Goal: Find specific page/section: Find specific page/section

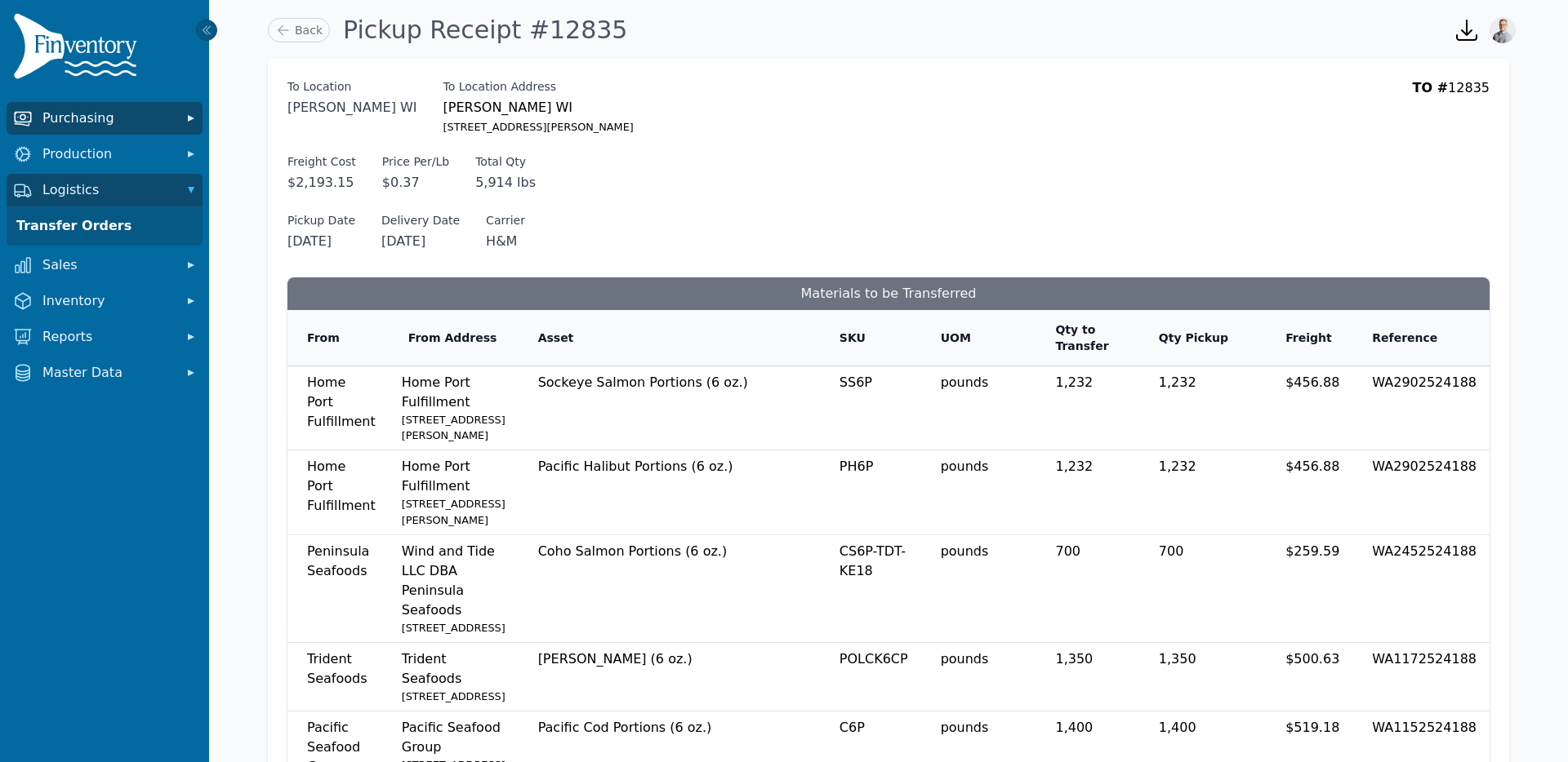
click at [73, 130] on button "Purchasing" at bounding box center [104, 118] width 196 height 32
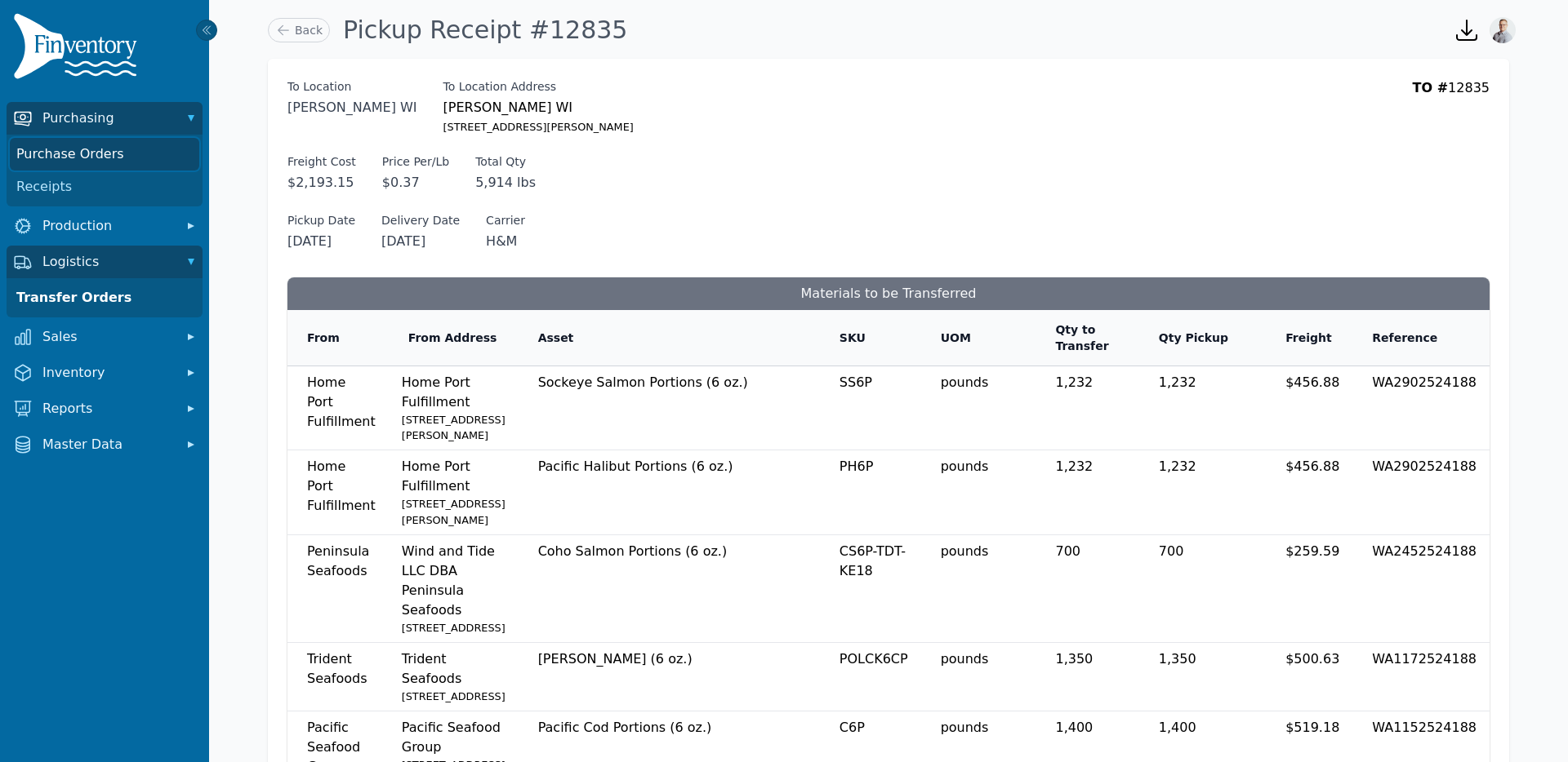
click at [70, 162] on link "Purchase Orders" at bounding box center [104, 154] width 189 height 32
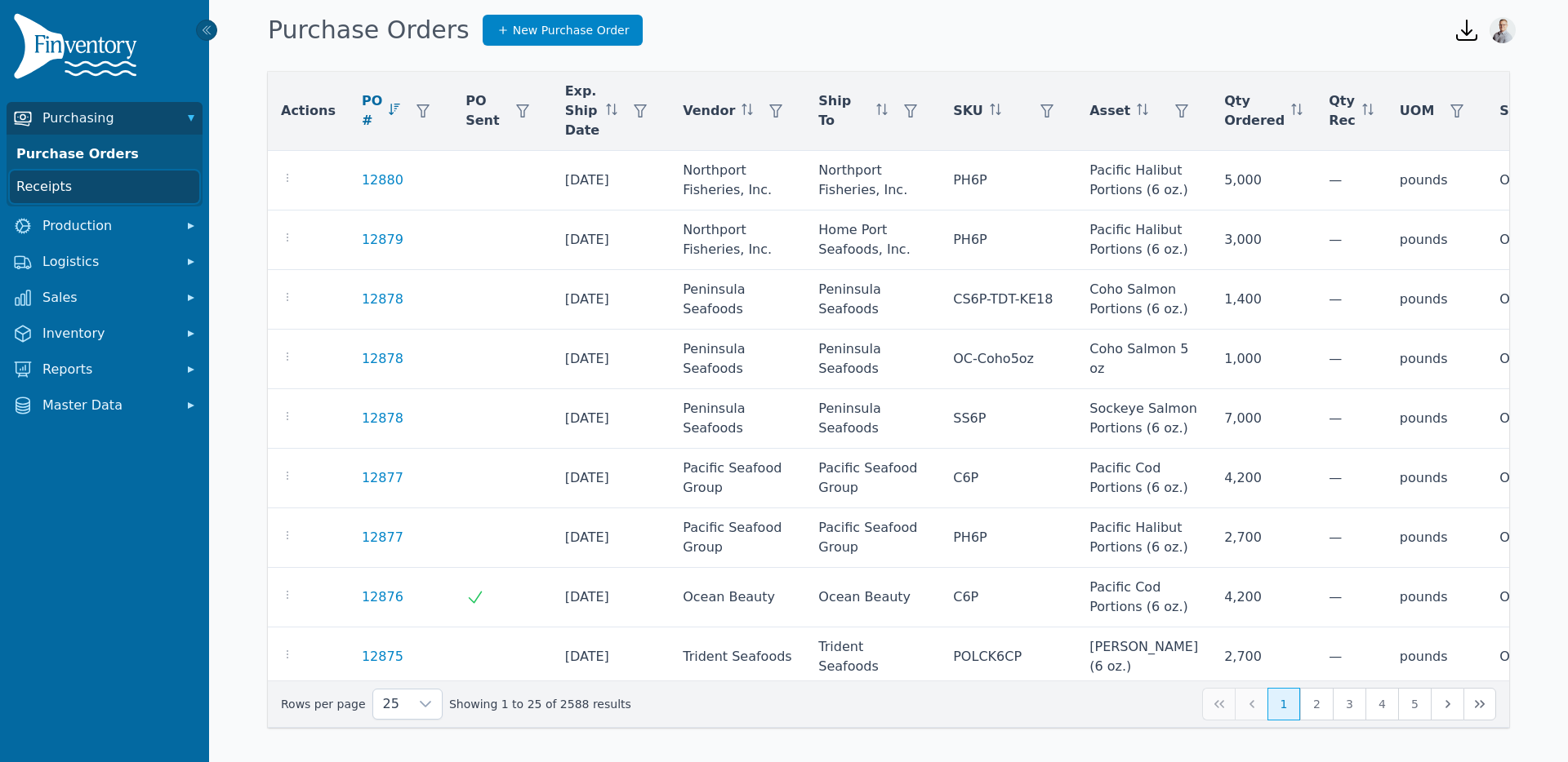
click at [48, 183] on link "Receipts" at bounding box center [104, 187] width 189 height 32
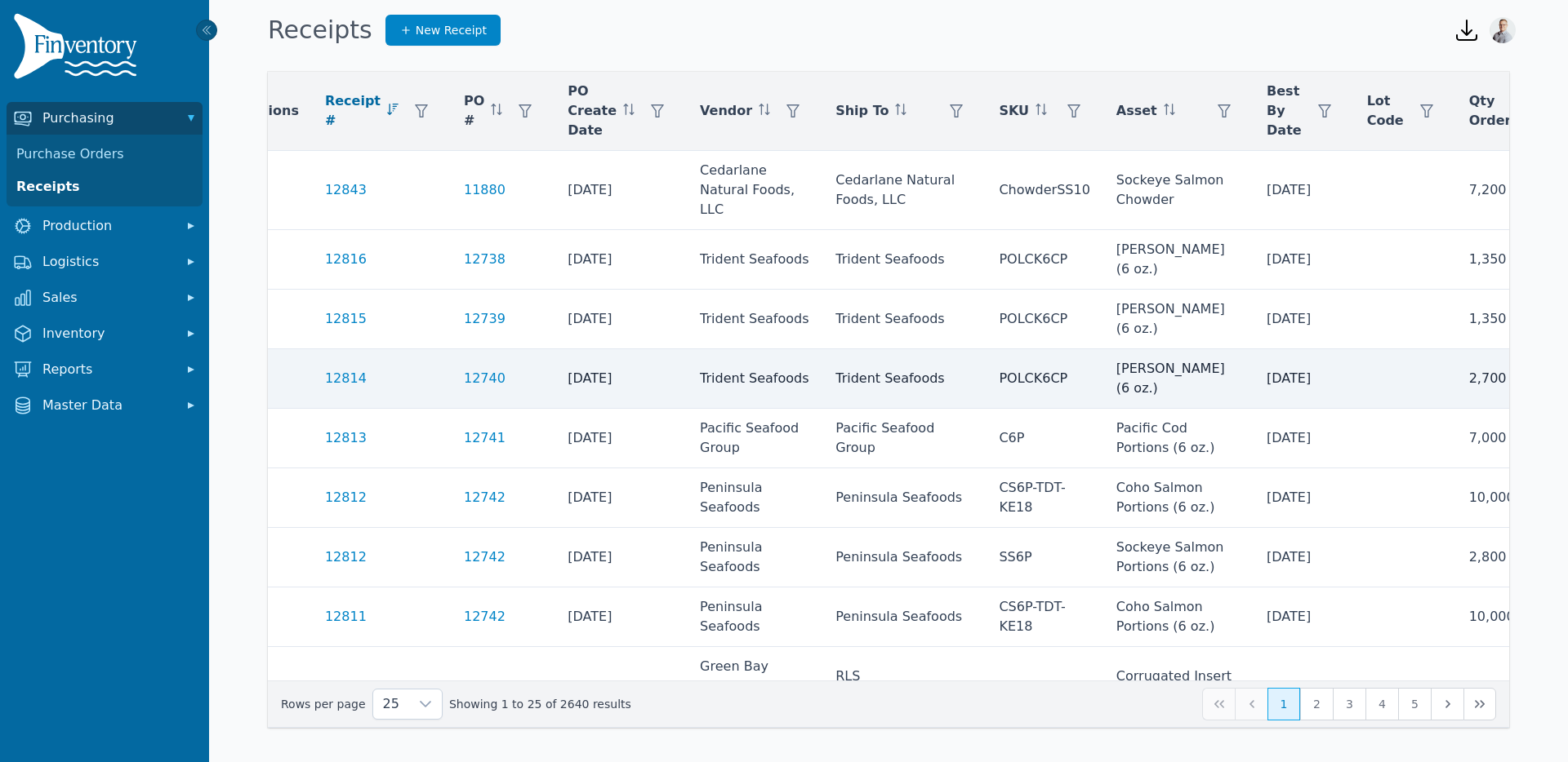
scroll to position [0, 148]
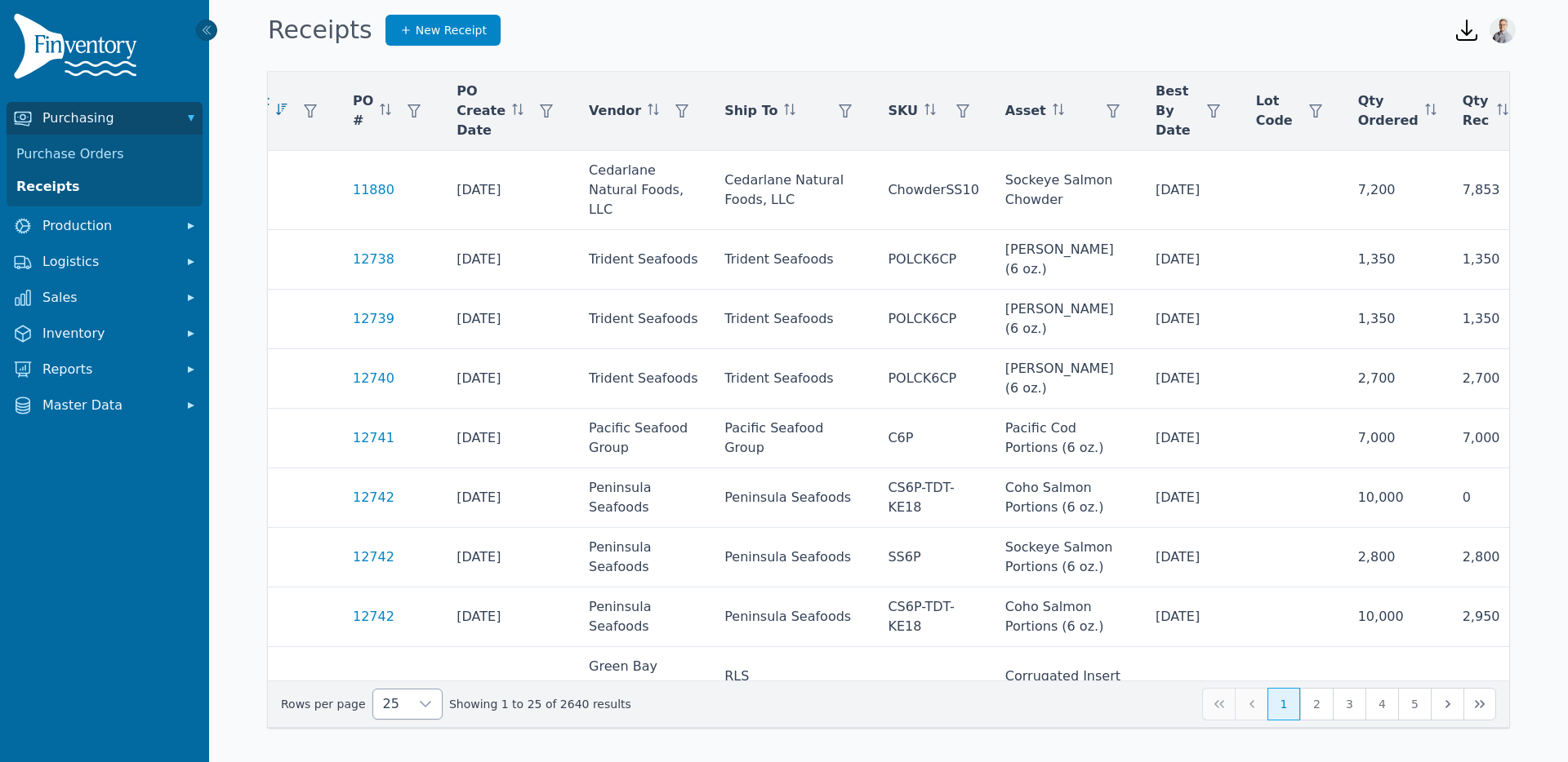
click at [419, 707] on icon at bounding box center [426, 705] width 13 height 13
click at [400, 676] on span "250" at bounding box center [392, 667] width 25 height 20
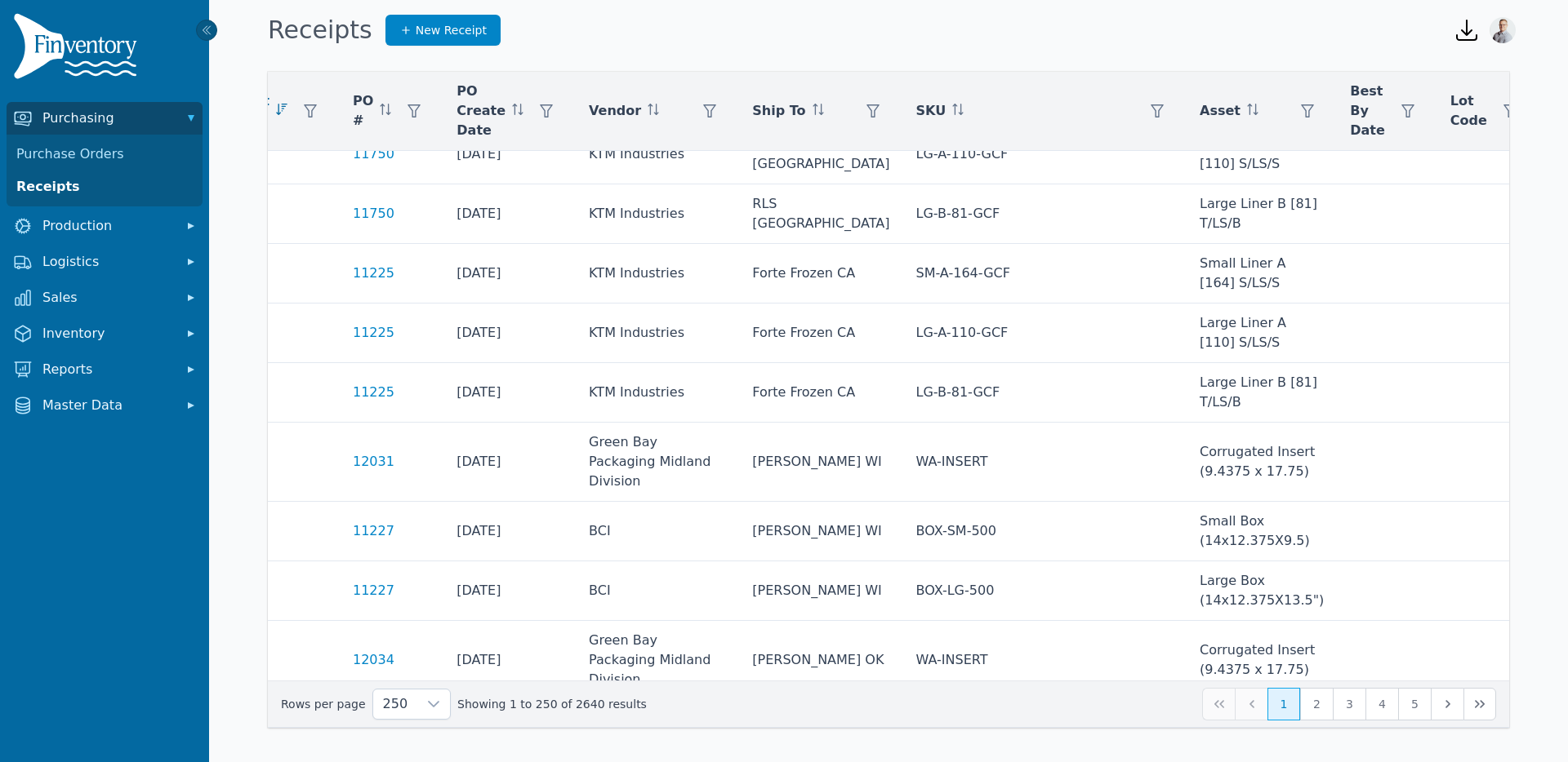
scroll to position [0, 148]
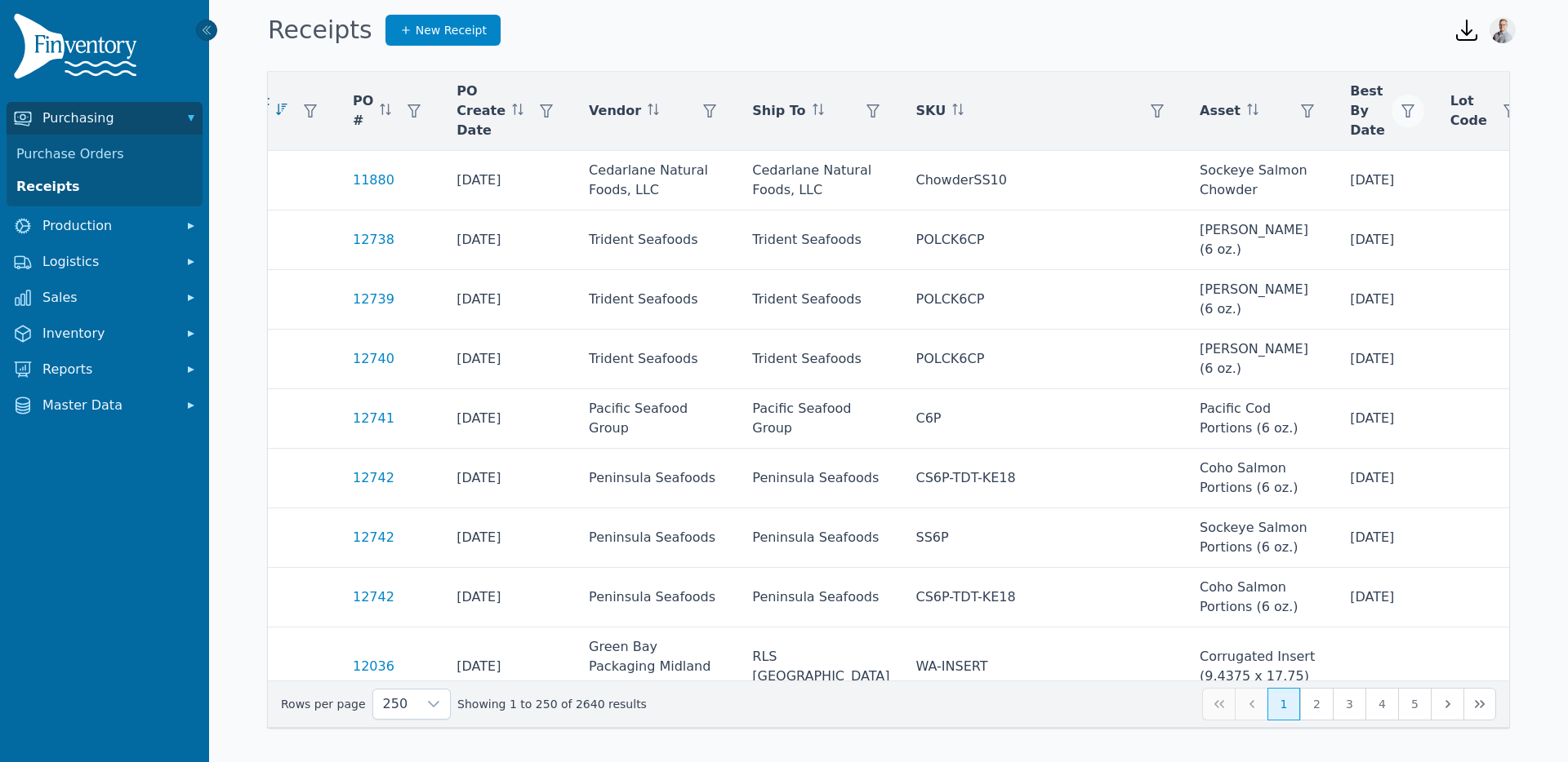
click at [1401, 111] on icon "button" at bounding box center [1407, 110] width 13 height 13
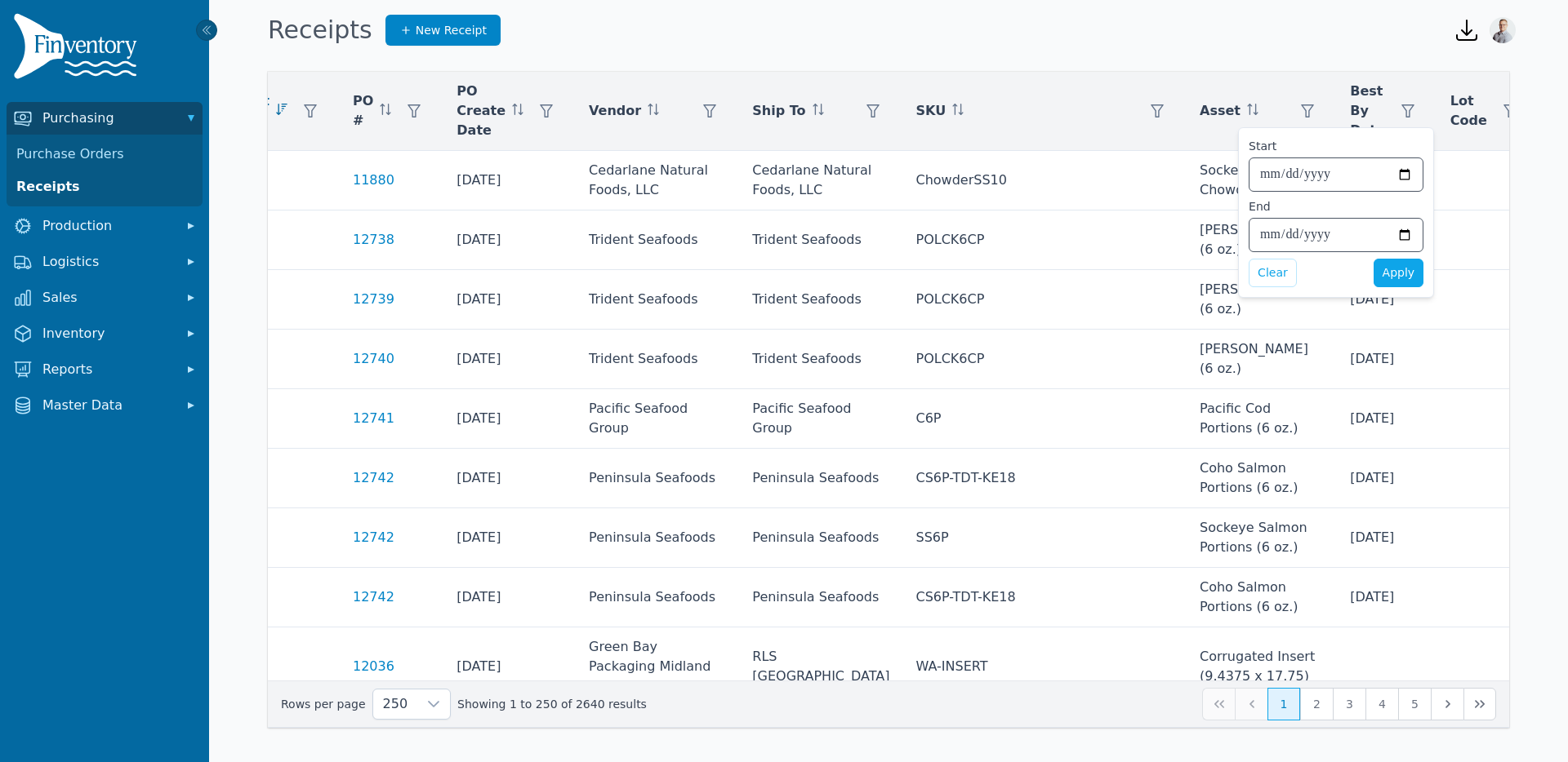
click at [1350, 111] on span "Best By Date" at bounding box center [1367, 110] width 35 height 58
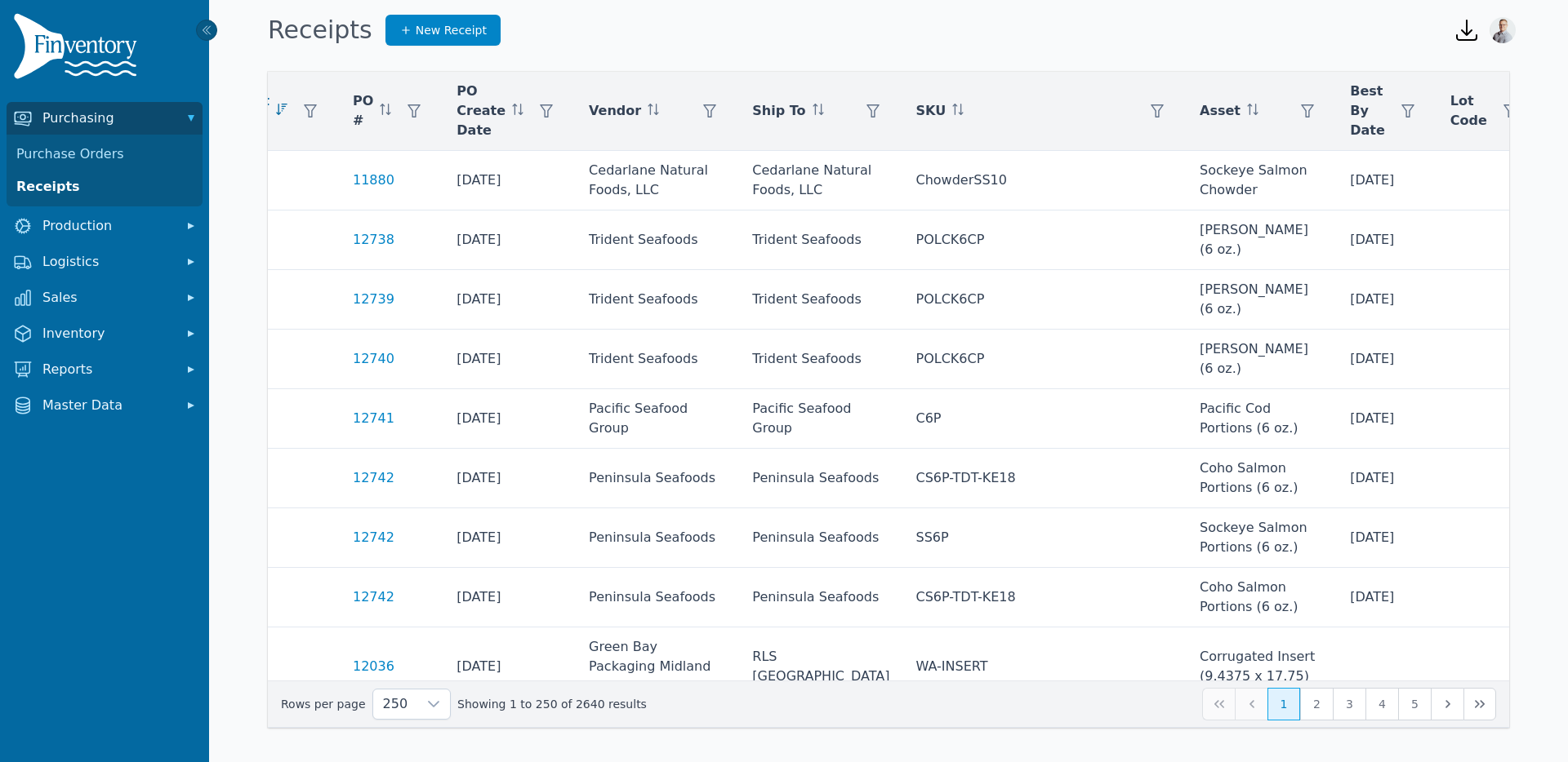
click at [1350, 103] on span "Best By Date" at bounding box center [1367, 110] width 35 height 58
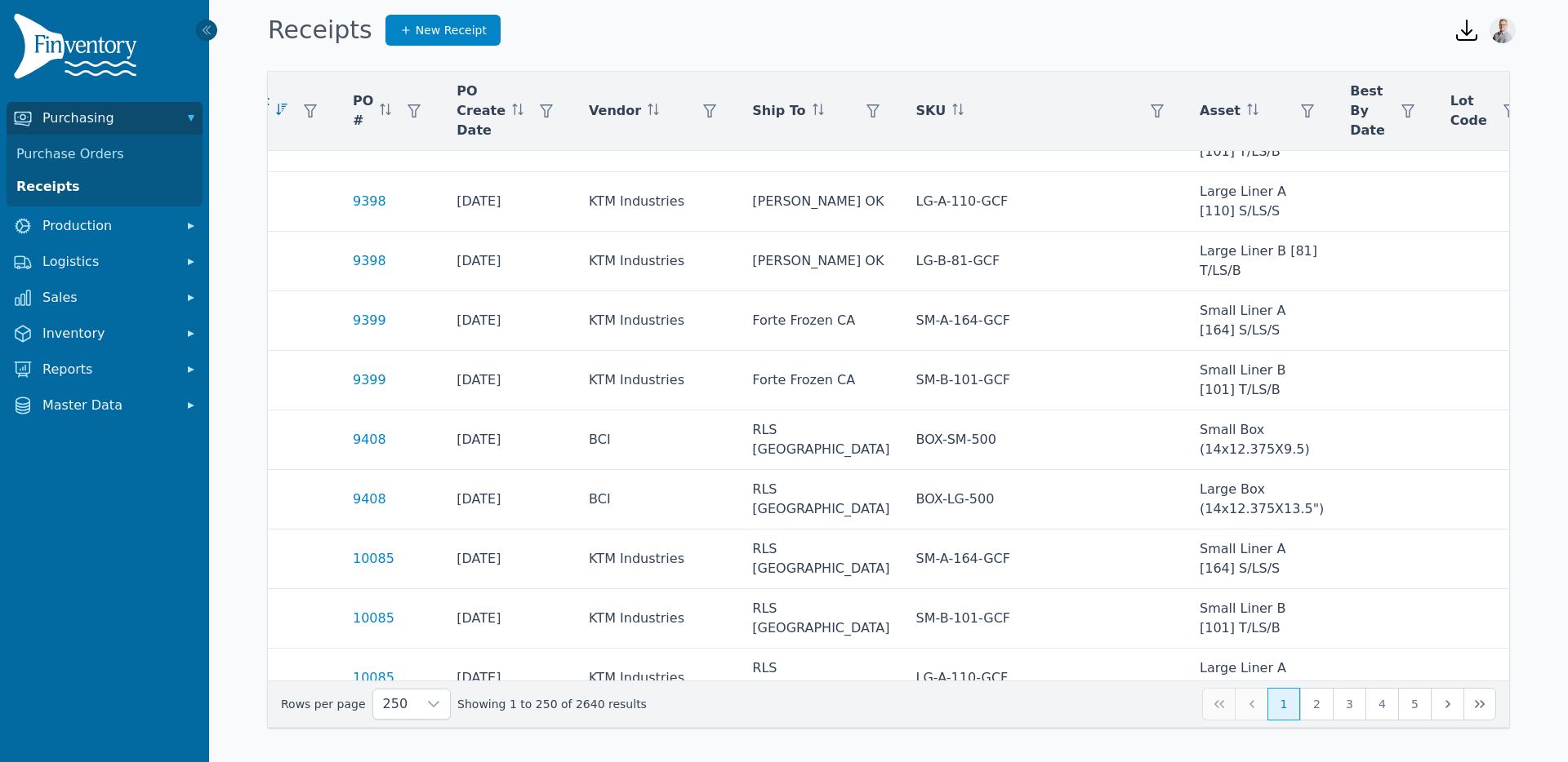
scroll to position [15227, 148]
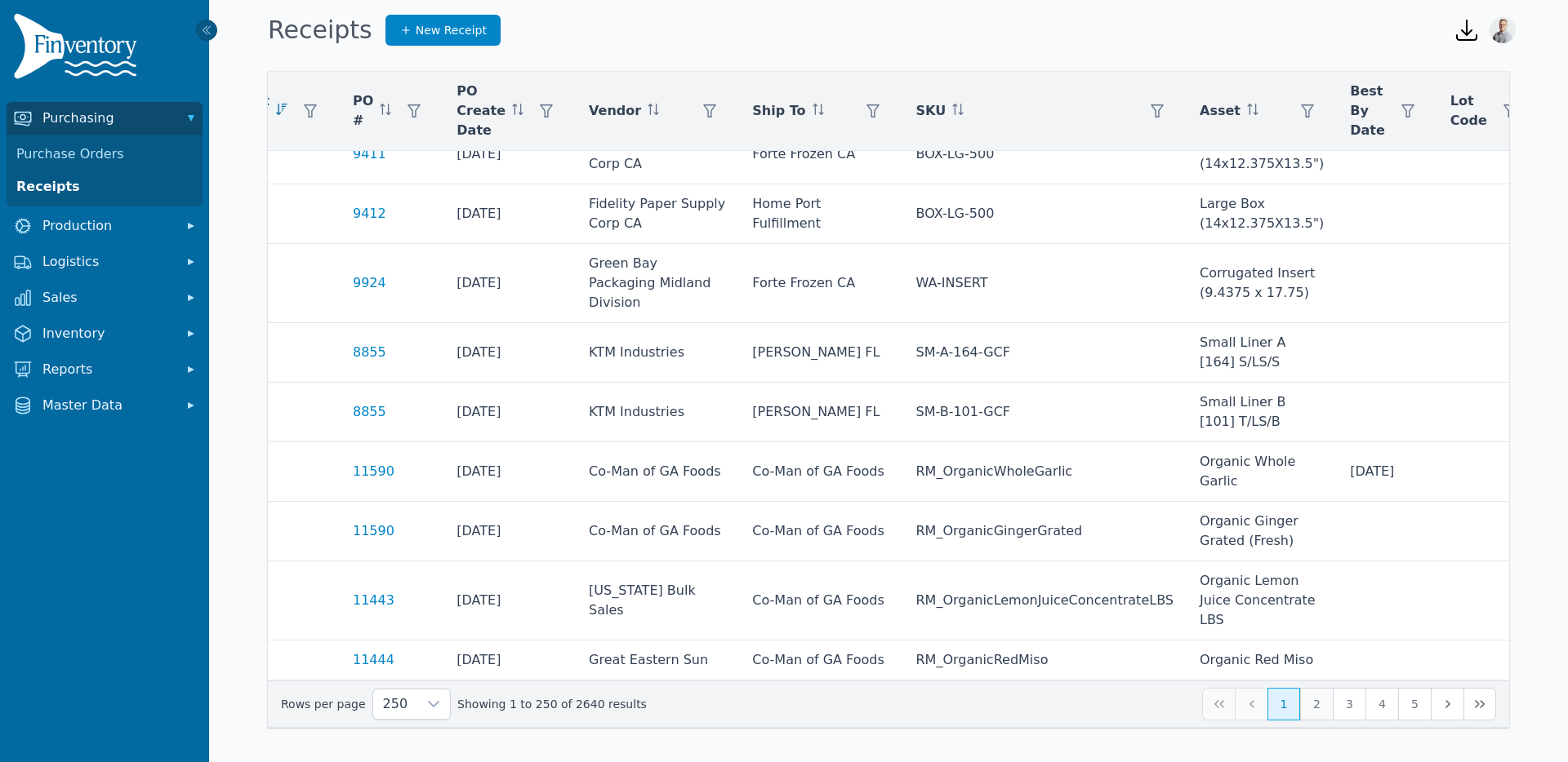
click at [1312, 709] on button "2" at bounding box center [1317, 705] width 32 height 32
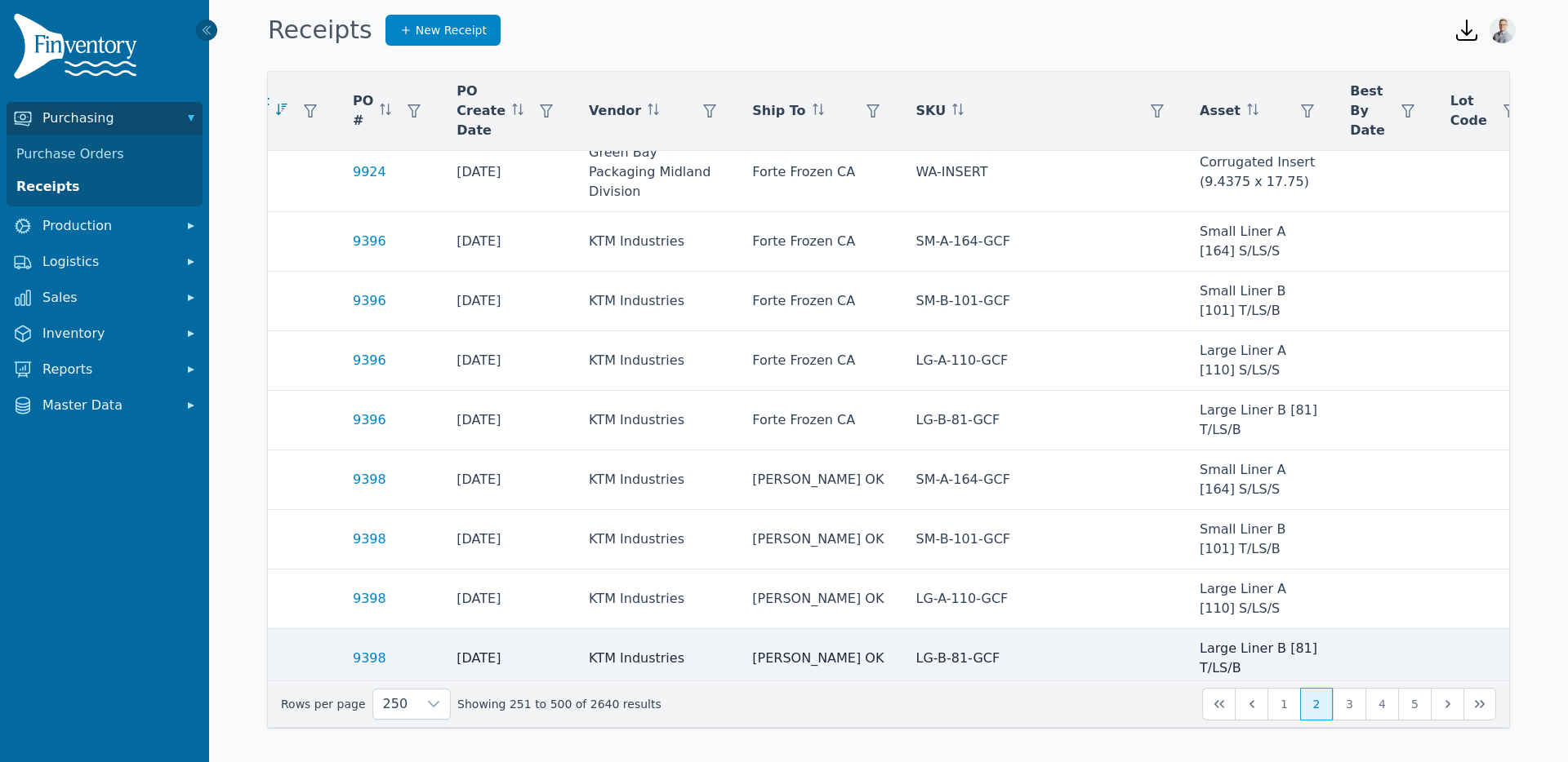
scroll to position [14992, 148]
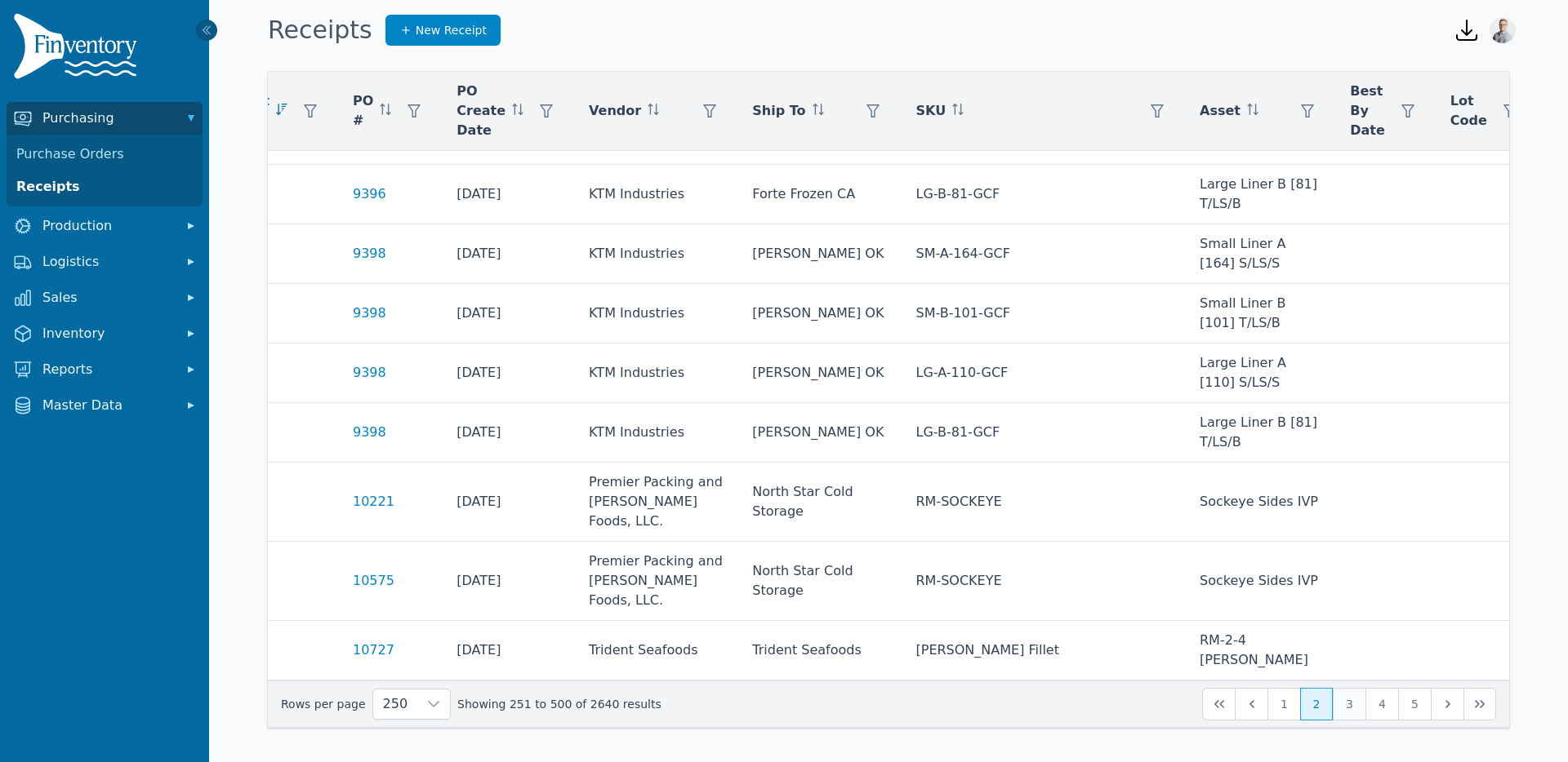
click at [1351, 716] on button "3" at bounding box center [1349, 705] width 32 height 32
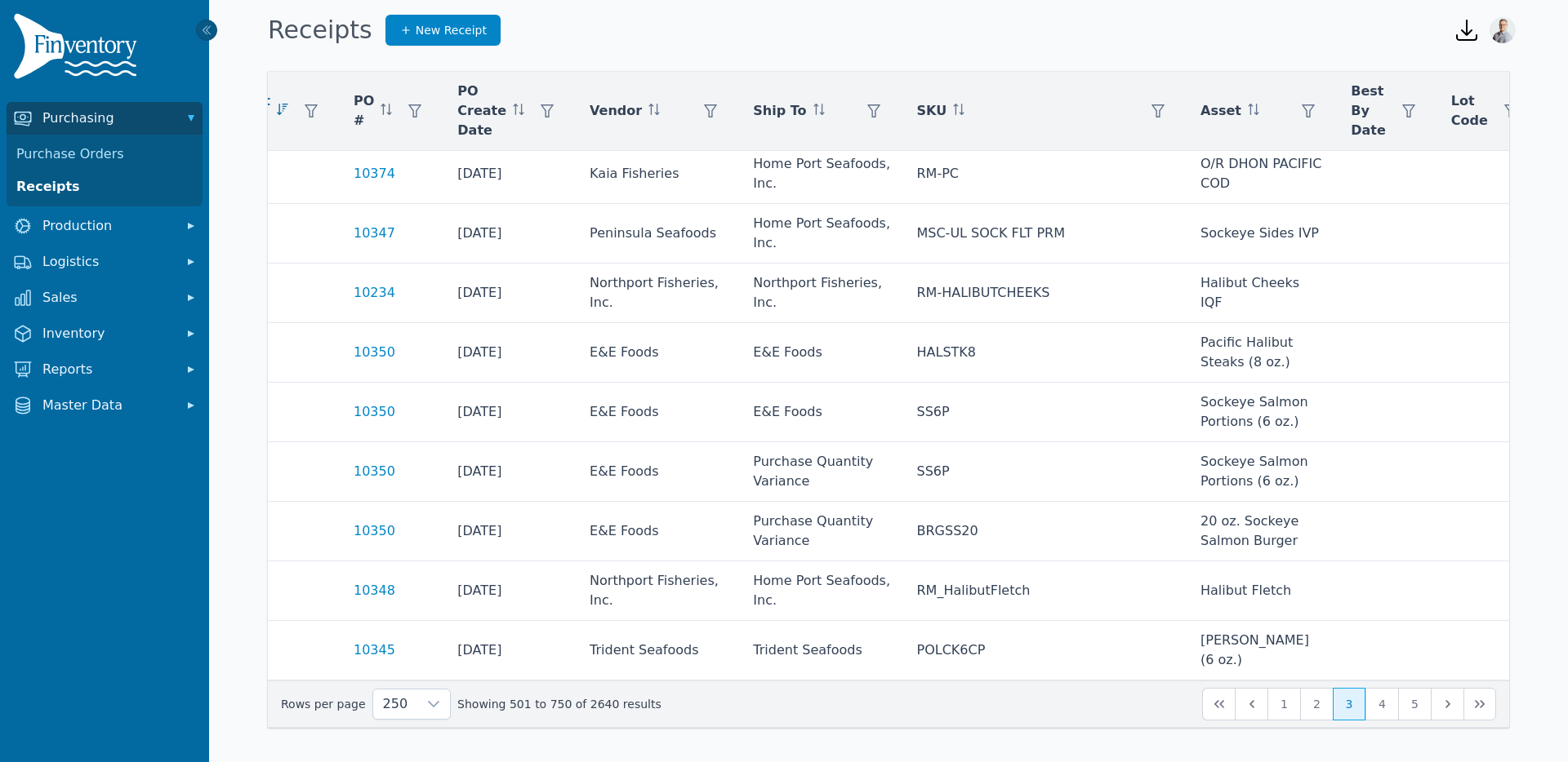
scroll to position [15409, 149]
click at [1401, 111] on icon "button" at bounding box center [1407, 110] width 13 height 13
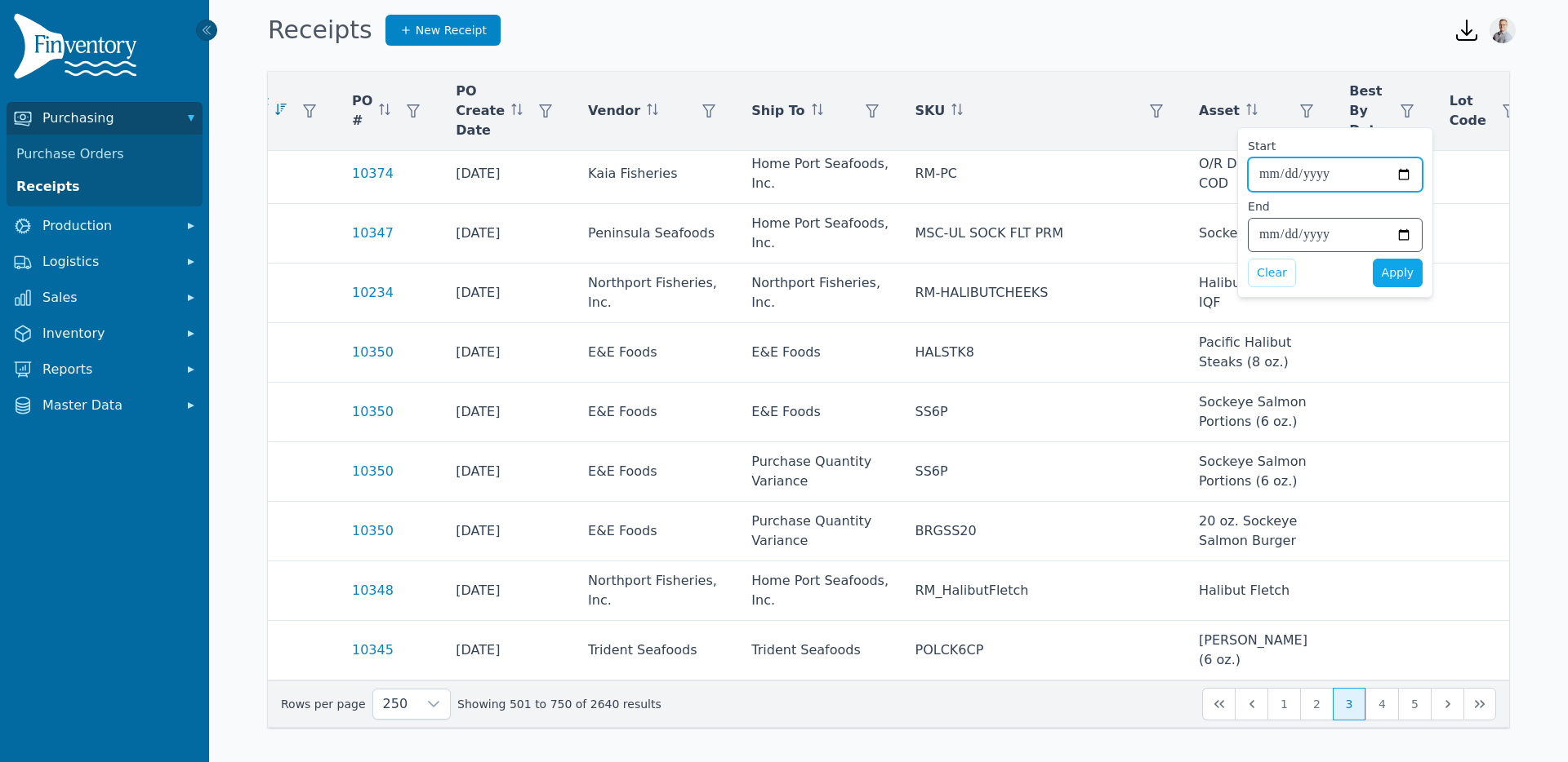
click at [1410, 169] on input "Start" at bounding box center [1335, 174] width 173 height 32
type input "**********"
click at [1406, 235] on input "End" at bounding box center [1335, 235] width 173 height 32
type input "**********"
click at [1331, 205] on div "**********" at bounding box center [1335, 225] width 175 height 54
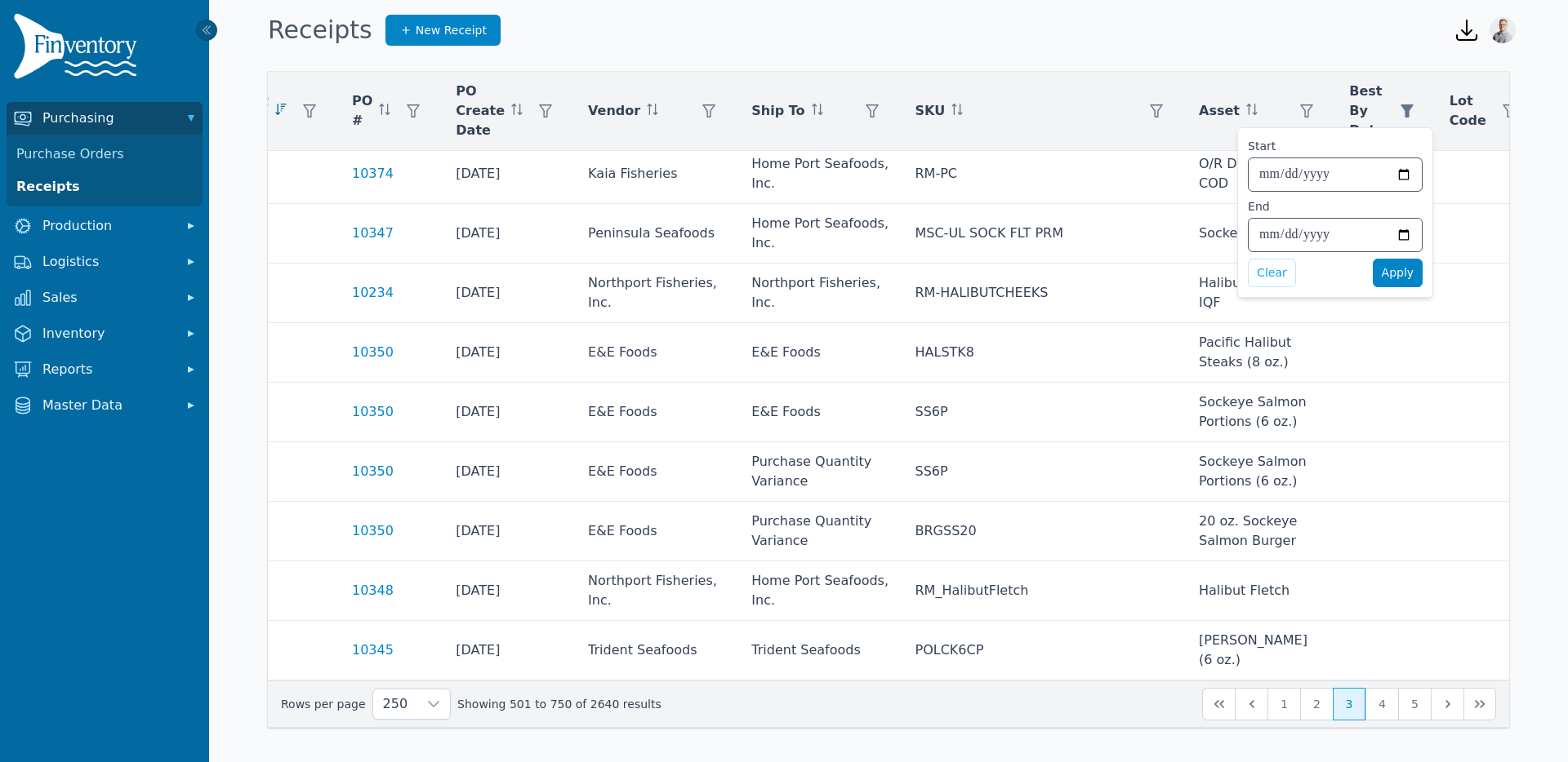
click at [1390, 278] on span "Apply" at bounding box center [1398, 273] width 32 height 17
